Goal: Information Seeking & Learning: Find specific fact

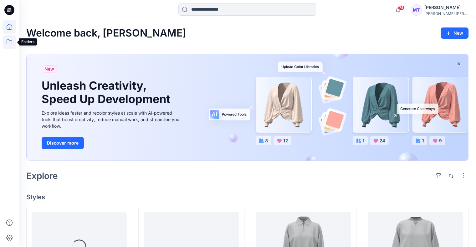
click at [8, 41] on icon at bounding box center [10, 42] width 14 height 14
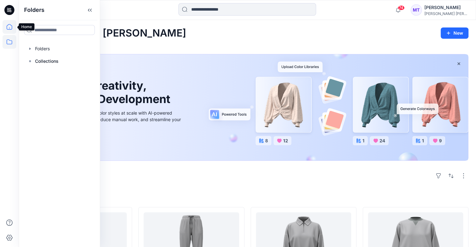
click at [9, 28] on icon at bounding box center [10, 27] width 14 height 14
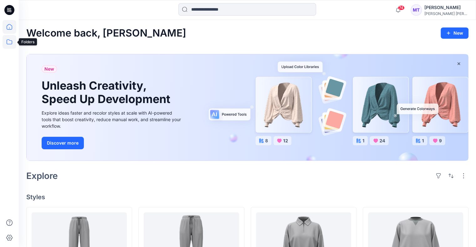
click at [9, 38] on icon at bounding box center [10, 42] width 14 height 14
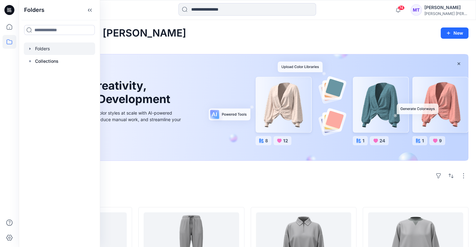
click at [42, 48] on div at bounding box center [59, 49] width 71 height 13
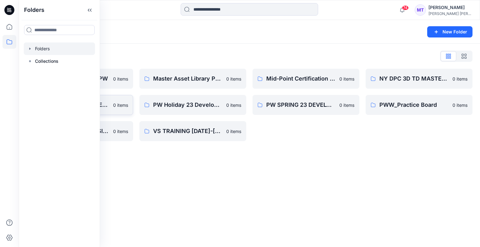
click at [117, 104] on p "0 items" at bounding box center [120, 105] width 15 height 7
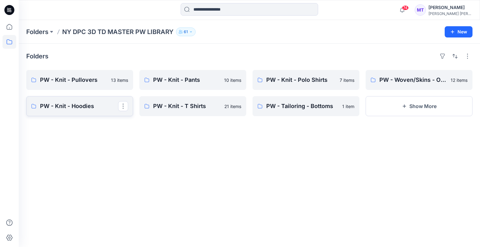
click at [88, 104] on p "PW - Knit - Hoodies" at bounding box center [79, 106] width 78 height 9
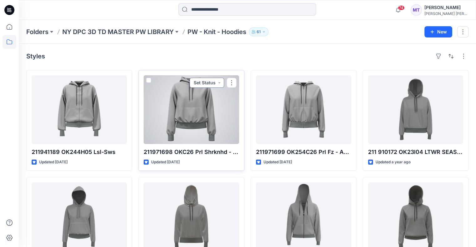
click at [220, 80] on button "Set Status" at bounding box center [207, 83] width 34 height 10
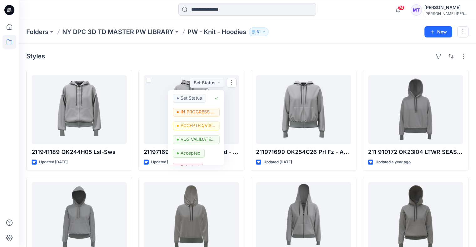
click at [302, 36] on div "Folders NY DPC 3D TD MASTER PW LIBRARY PW - Knit - Hoodies 61" at bounding box center [222, 32] width 393 height 9
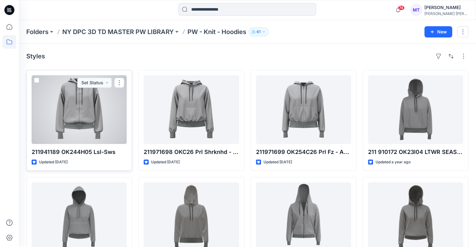
click at [75, 149] on p "211941189 OK244H05 Lsl-Sws" at bounding box center [79, 152] width 95 height 9
click at [97, 111] on div at bounding box center [79, 109] width 95 height 69
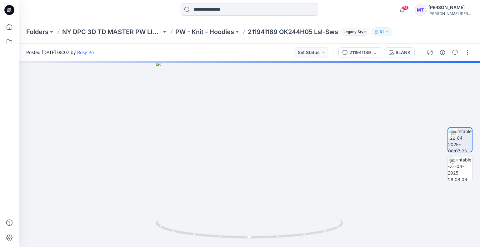
click at [267, 30] on p "211941189 OK244H05 Lsl-Sws" at bounding box center [293, 32] width 90 height 9
copy p "211941189"
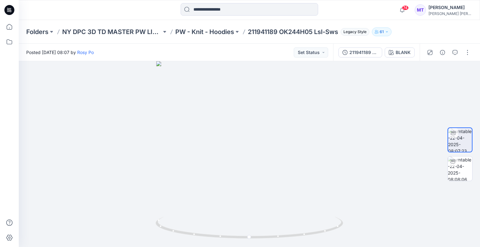
click at [443, 29] on div "Folders NY DPC 3D TD MASTER PW LIBRARY PW - Knit - Hoodies 211941189 OK244H05 L…" at bounding box center [250, 32] width 462 height 24
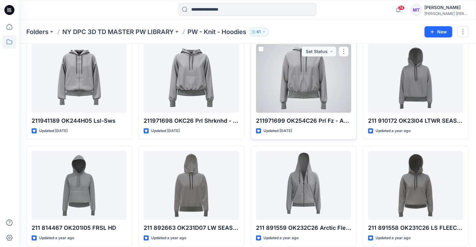
scroll to position [38, 0]
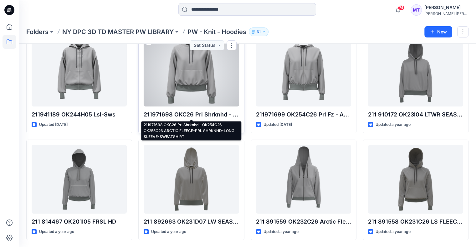
click at [193, 112] on p "211971698 OKC26 Prl Shrknhd - OK254C26 OK255C26 ARCTIC FLEECE-PRL SHRKNHD-LONG …" at bounding box center [191, 114] width 95 height 9
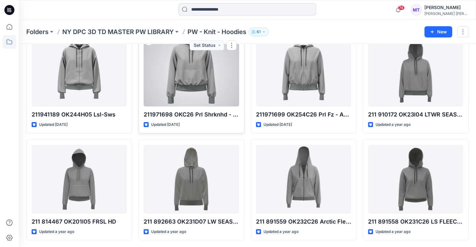
click at [190, 88] on div at bounding box center [191, 72] width 95 height 69
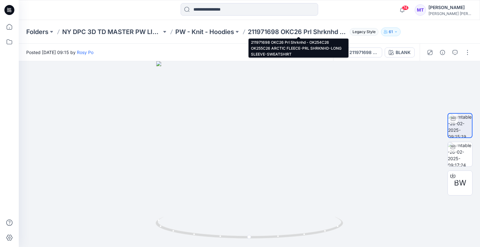
drag, startPoint x: 265, startPoint y: 30, endPoint x: 256, endPoint y: 44, distance: 16.0
click at [256, 44] on div "Posted [DATE] 09:15 by Rosy Po Set Status" at bounding box center [176, 52] width 315 height 17
drag, startPoint x: 274, startPoint y: 32, endPoint x: 268, endPoint y: 43, distance: 12.5
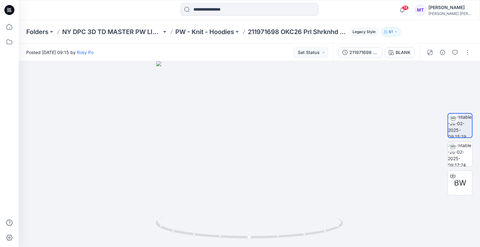
drag, startPoint x: 268, startPoint y: 43, endPoint x: 278, endPoint y: 32, distance: 15.3
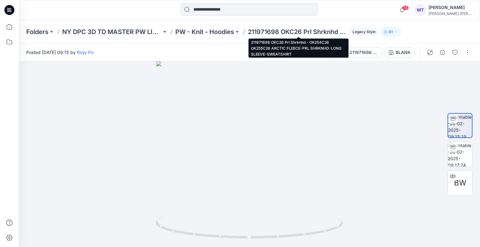
drag, startPoint x: 278, startPoint y: 32, endPoint x: 272, endPoint y: 31, distance: 6.1
click at [272, 31] on p "211971698 OKC26 Prl Shrknhd - OK254C26 OK255C26 ARCTIC FLEECE-PRL SHRKNHD-LONG …" at bounding box center [297, 32] width 99 height 9
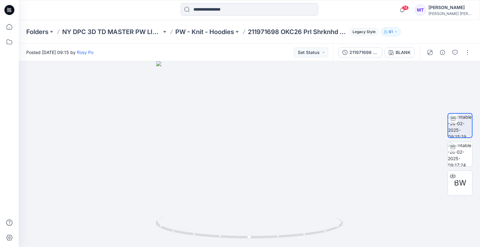
click at [270, 31] on p "211971698 OKC26 Prl Shrknhd - OK254C26 OK255C26 ARCTIC FLEECE-PRL SHRKNHD-LONG …" at bounding box center [297, 32] width 99 height 9
copy p "211971698 OKC26 Prl Shrknhd - OK254C26 OK255C26 ARCTIC FLEECE-PRL SHRKNHD-LONG …"
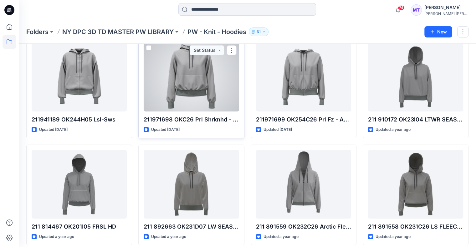
scroll to position [38, 0]
